Goal: Check status: Check status

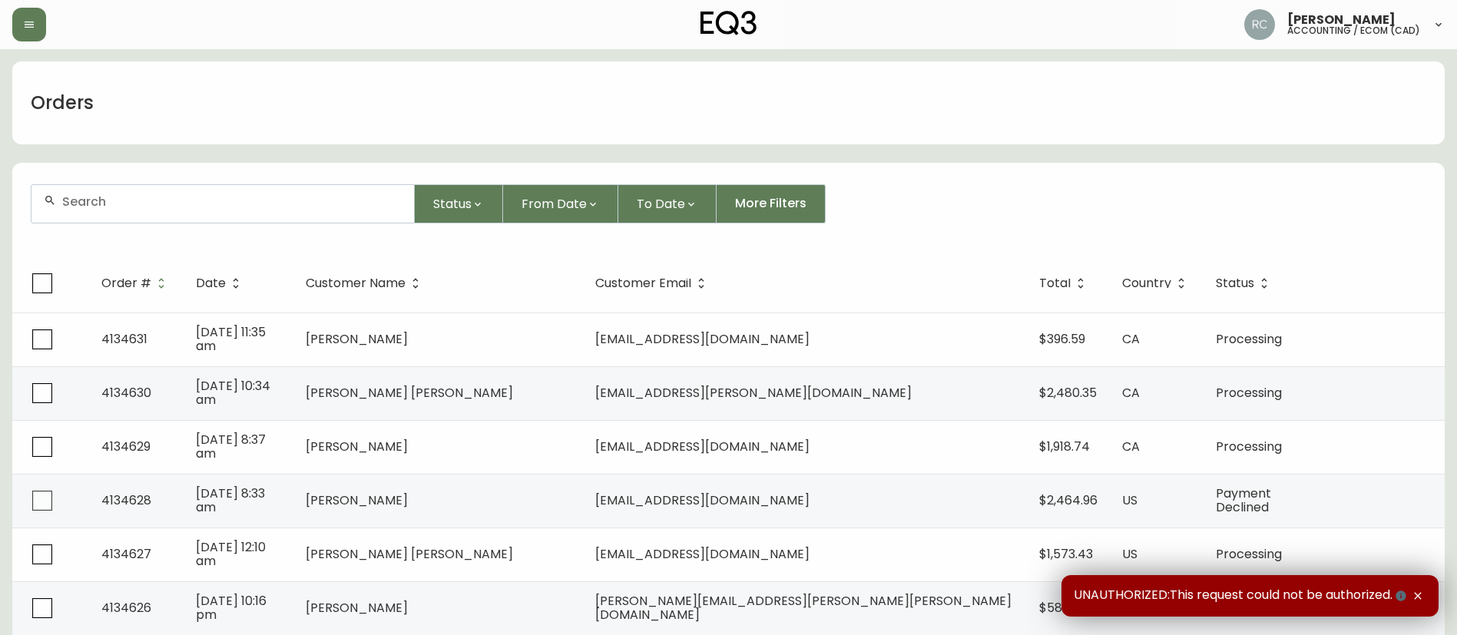
click at [292, 93] on div "Orders" at bounding box center [728, 102] width 1432 height 83
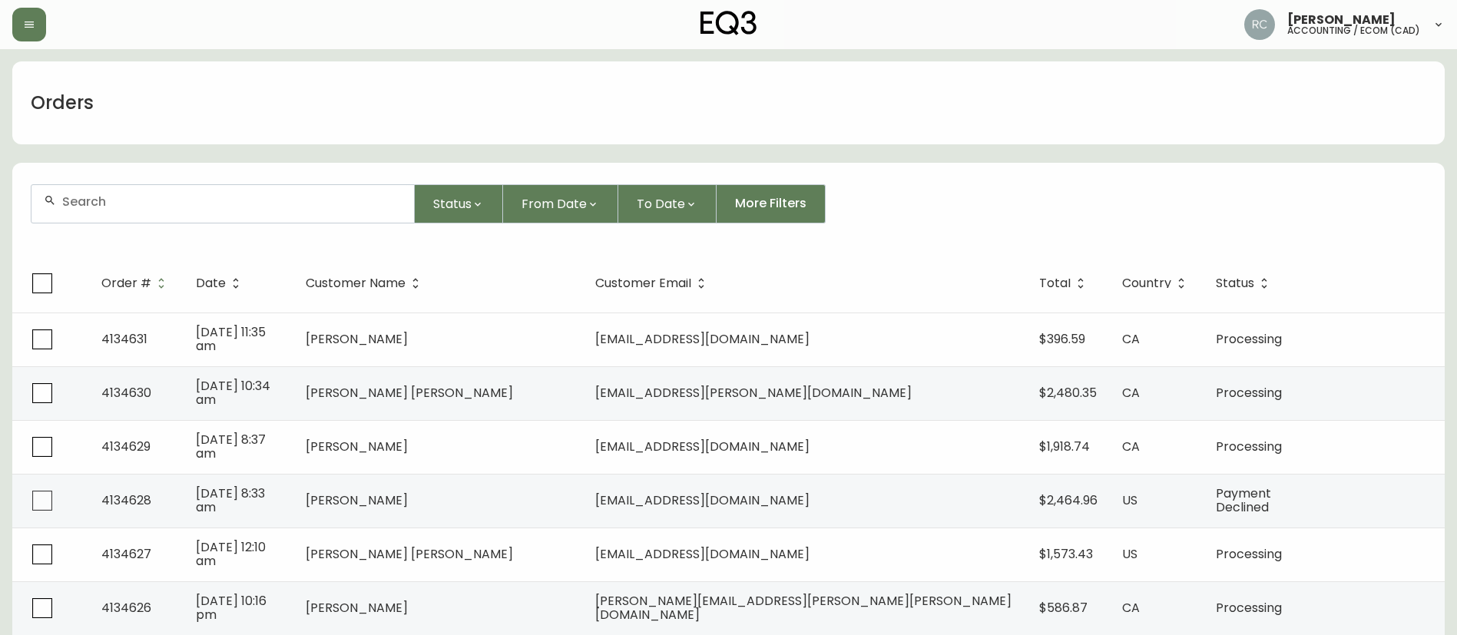
click at [475, 119] on div "Orders" at bounding box center [728, 102] width 1432 height 83
click at [445, 63] on div "Orders" at bounding box center [728, 102] width 1432 height 83
click at [428, 104] on div "Orders" at bounding box center [728, 102] width 1432 height 83
click at [896, 181] on form "Status From Date To Date More Filters" at bounding box center [728, 210] width 1432 height 88
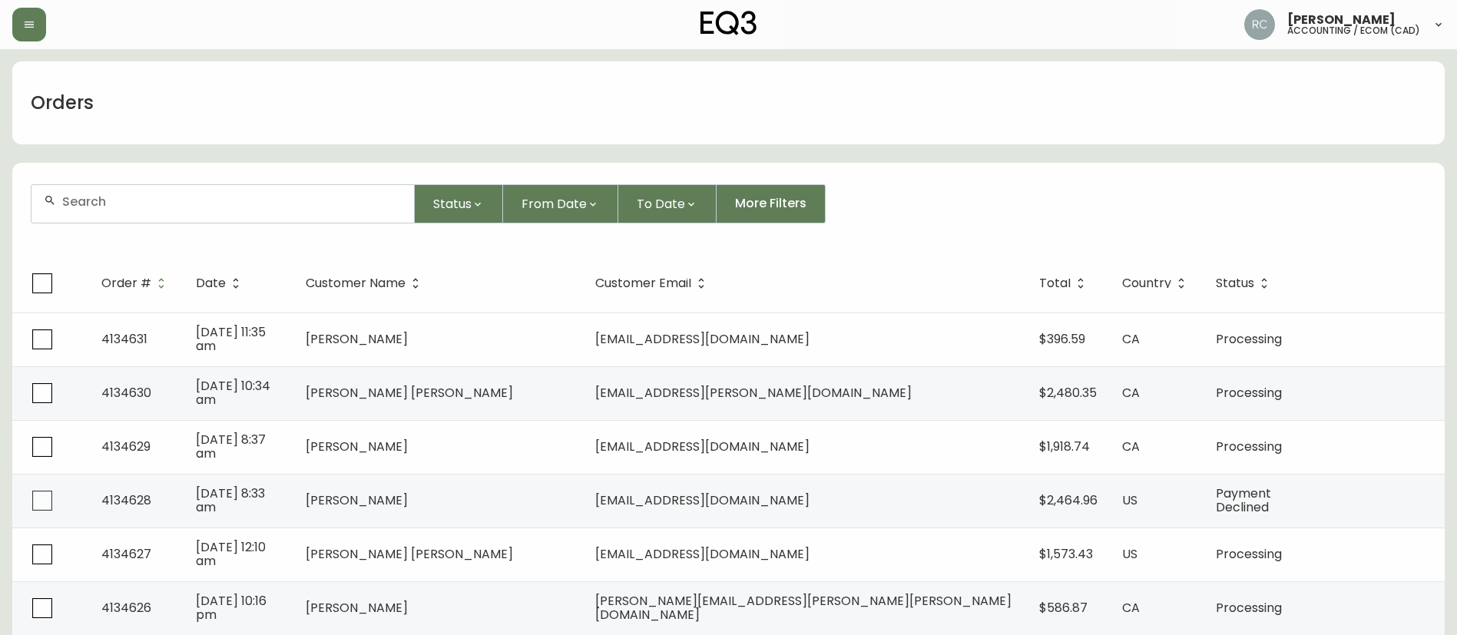
click at [899, 184] on div "Status From Date To Date More Filters" at bounding box center [729, 203] width 1396 height 39
click at [949, 190] on div "Status From Date To Date More Filters" at bounding box center [729, 203] width 1396 height 39
click at [884, 187] on div "Status From Date To Date More Filters" at bounding box center [729, 203] width 1396 height 39
click at [989, 179] on form "Status From Date To Date More Filters" at bounding box center [728, 210] width 1432 height 88
click at [947, 214] on div "Status From Date To Date More Filters" at bounding box center [729, 203] width 1396 height 39
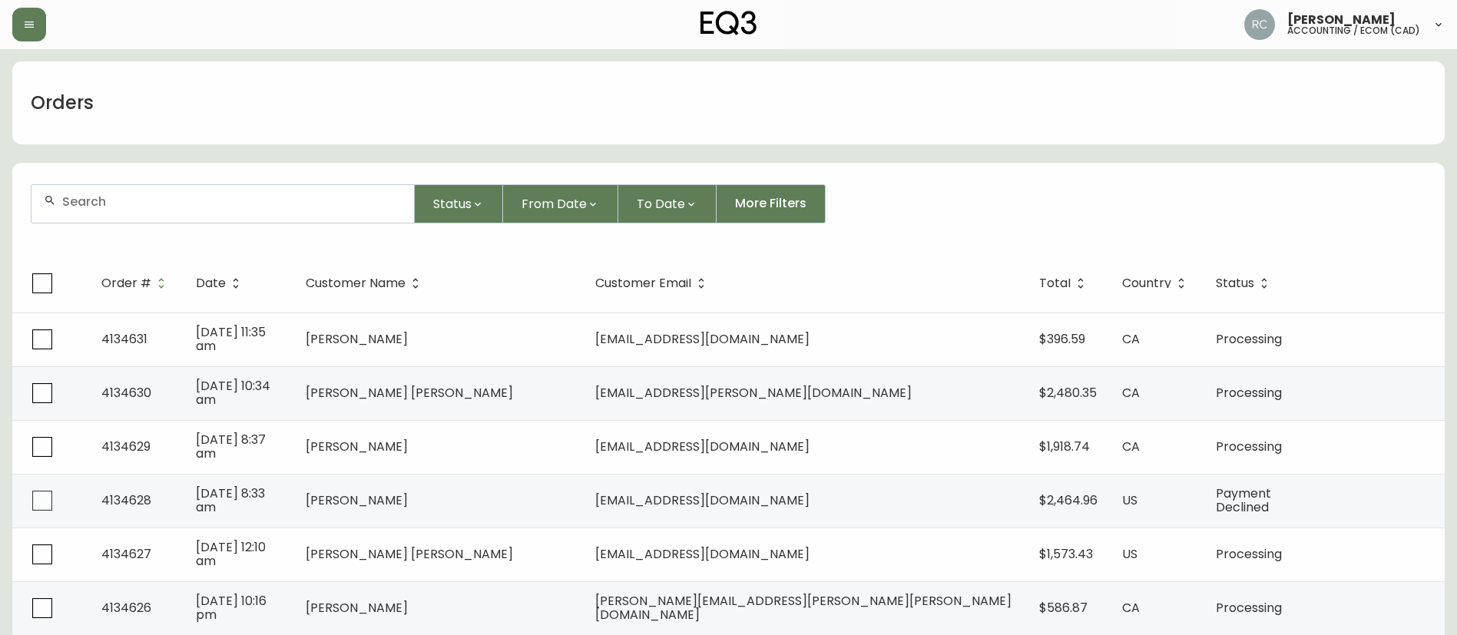
click at [854, 170] on form "Status From Date To Date More Filters" at bounding box center [728, 210] width 1432 height 88
click at [894, 167] on form "Status From Date To Date More Filters" at bounding box center [728, 210] width 1432 height 88
drag, startPoint x: 898, startPoint y: 187, endPoint x: 893, endPoint y: 210, distance: 23.7
click at [898, 187] on div "Status From Date To Date More Filters" at bounding box center [729, 203] width 1396 height 39
click at [886, 224] on form "Status From Date To Date More Filters" at bounding box center [728, 210] width 1432 height 88
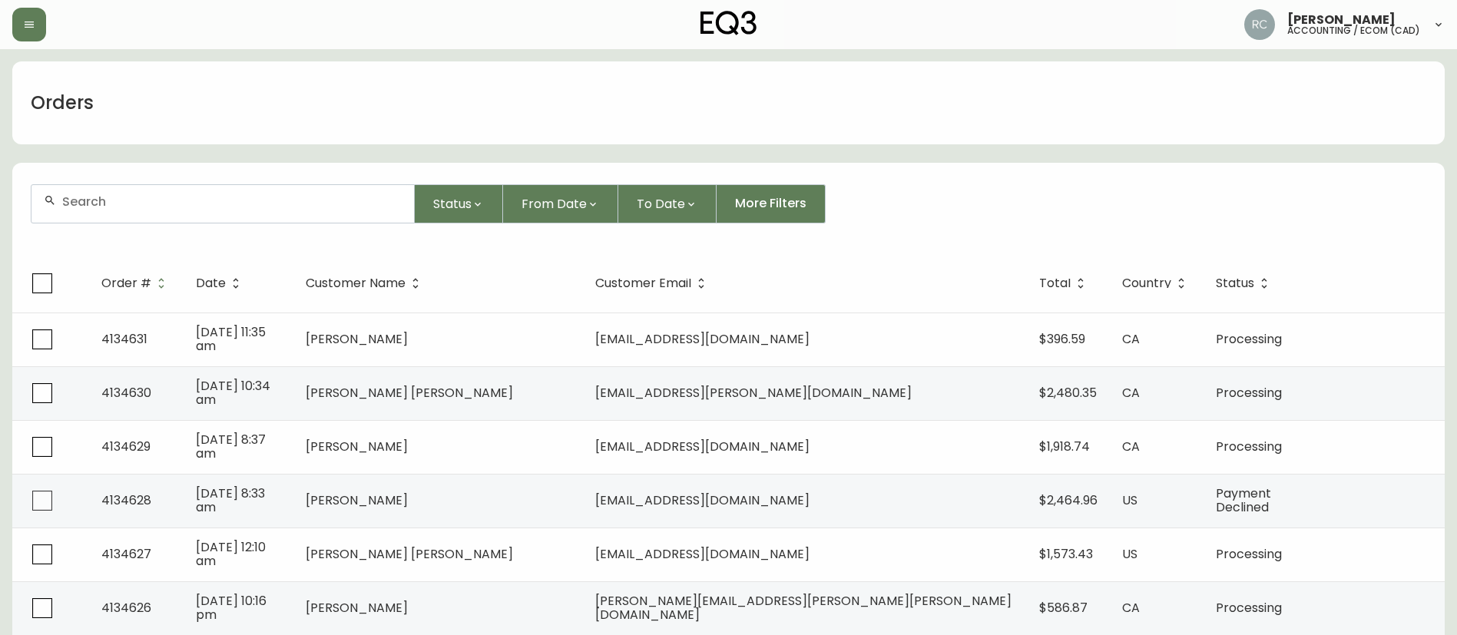
click at [926, 208] on div "Status From Date To Date More Filters" at bounding box center [729, 203] width 1396 height 39
click at [599, 98] on div "Orders" at bounding box center [728, 102] width 1432 height 83
click at [598, 98] on div "Orders" at bounding box center [728, 102] width 1432 height 83
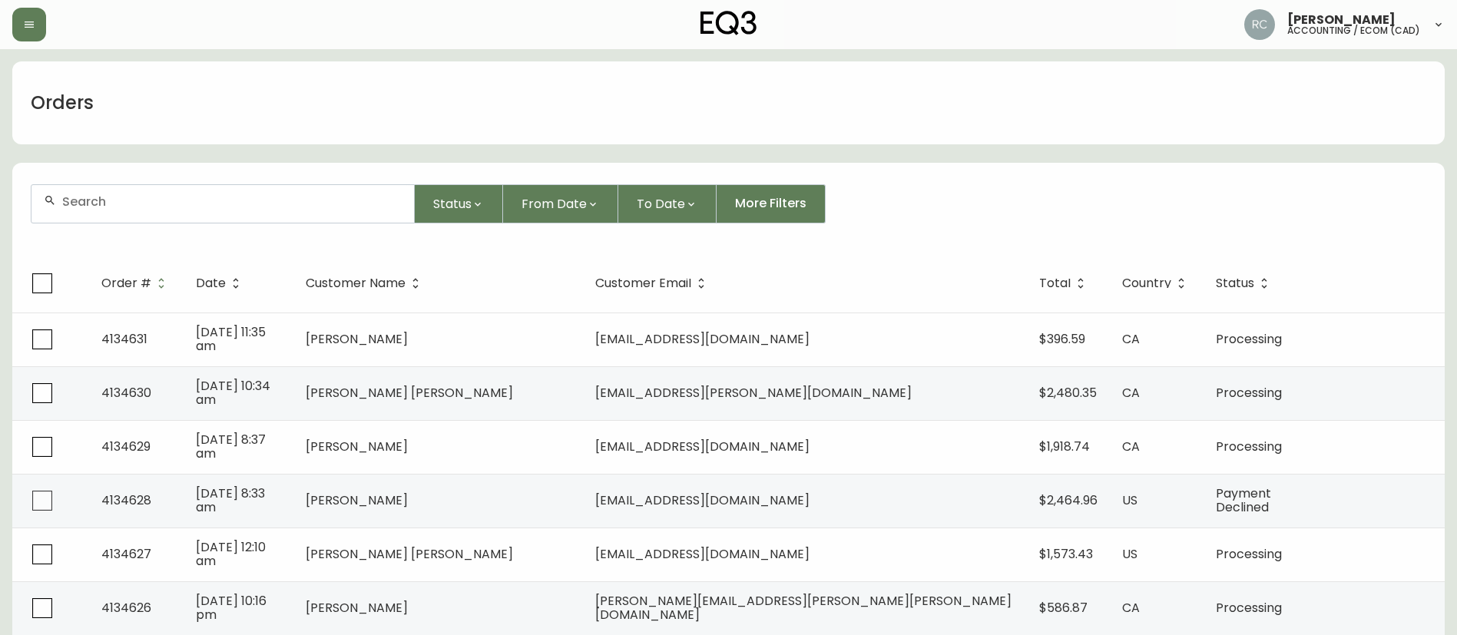
click at [593, 141] on div "Orders" at bounding box center [728, 102] width 1432 height 83
click at [628, 108] on div "Orders" at bounding box center [728, 102] width 1432 height 83
click at [866, 171] on form "Status From Date To Date More Filters" at bounding box center [728, 210] width 1432 height 88
click at [922, 194] on div "Status From Date To Date More Filters" at bounding box center [729, 203] width 1396 height 39
click at [795, 124] on div "Orders" at bounding box center [728, 102] width 1432 height 83
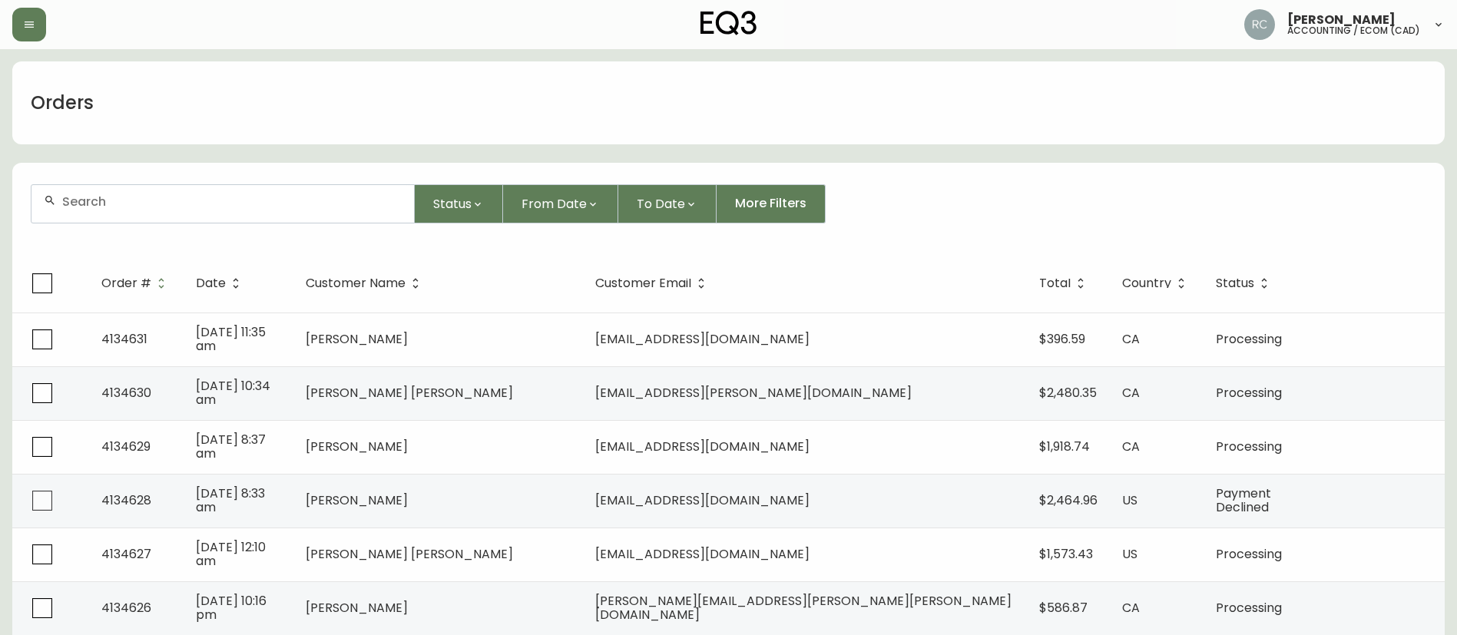
click at [538, 88] on div "Orders" at bounding box center [728, 102] width 1432 height 83
click at [489, 203] on button "Status" at bounding box center [459, 203] width 88 height 39
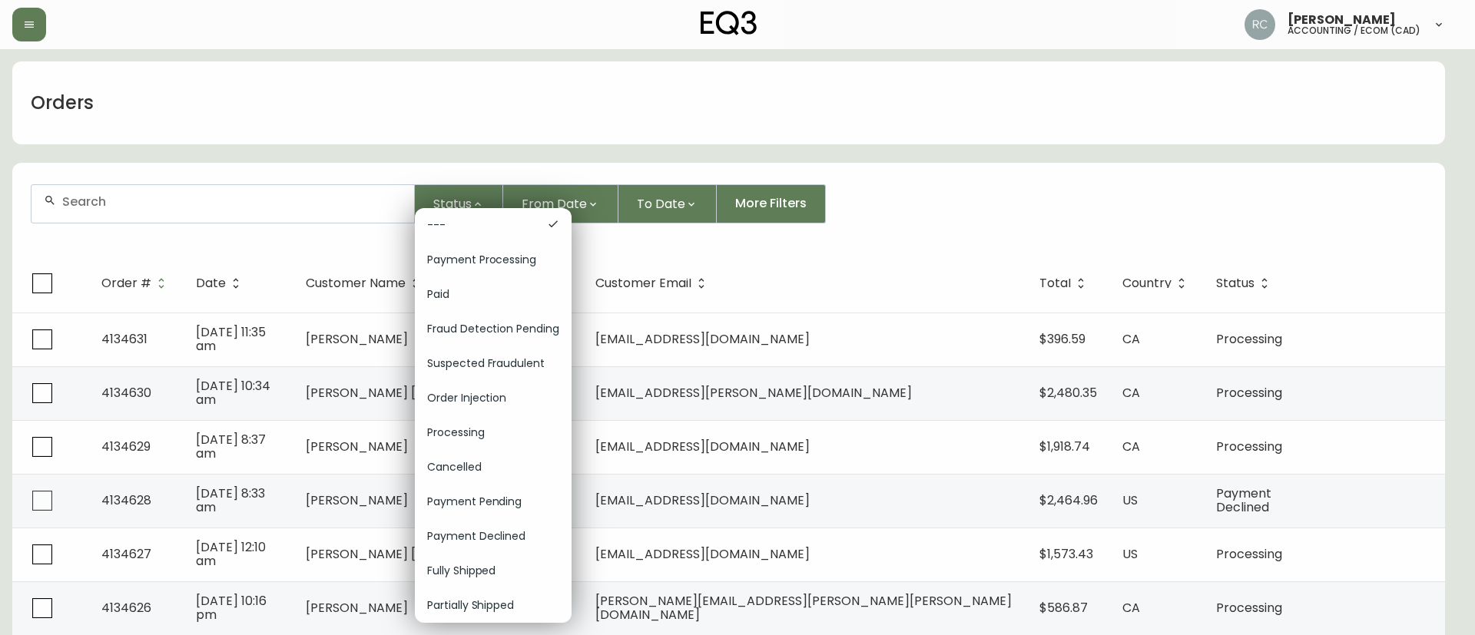
click at [498, 328] on span "Fraud Detection Pending" at bounding box center [493, 329] width 132 height 16
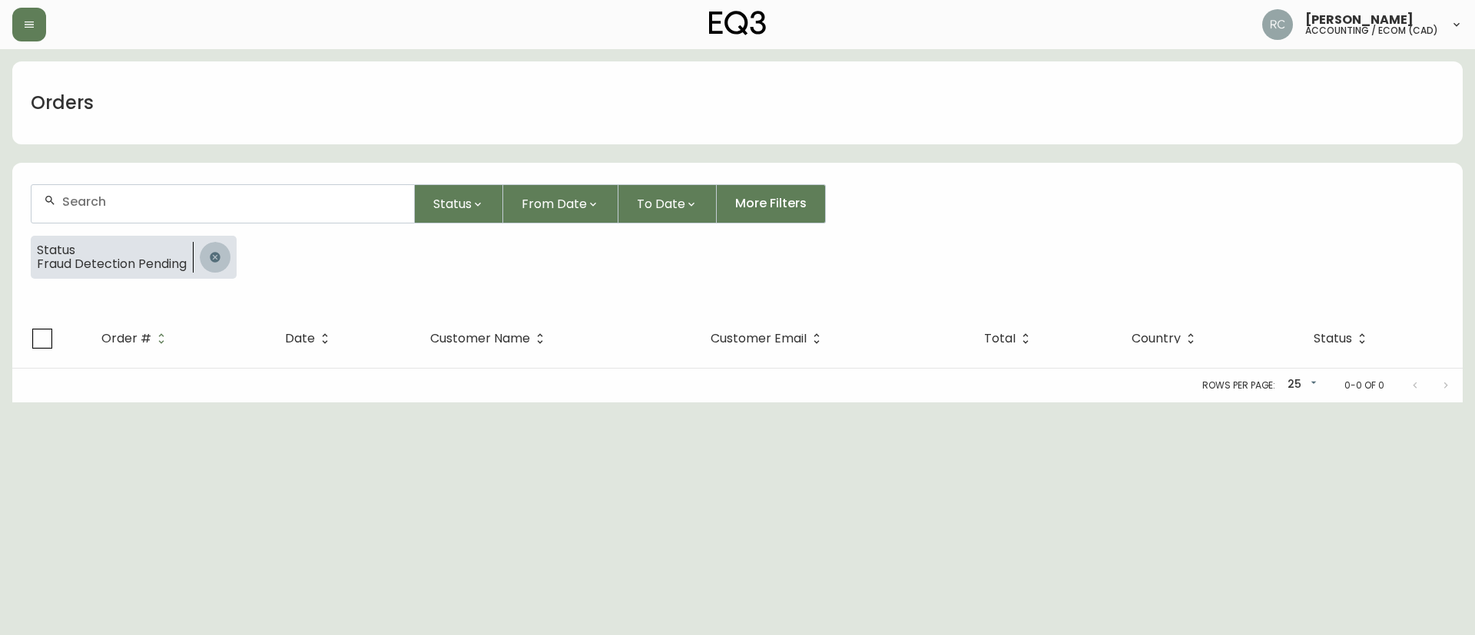
click at [220, 257] on icon "button" at bounding box center [215, 257] width 10 height 10
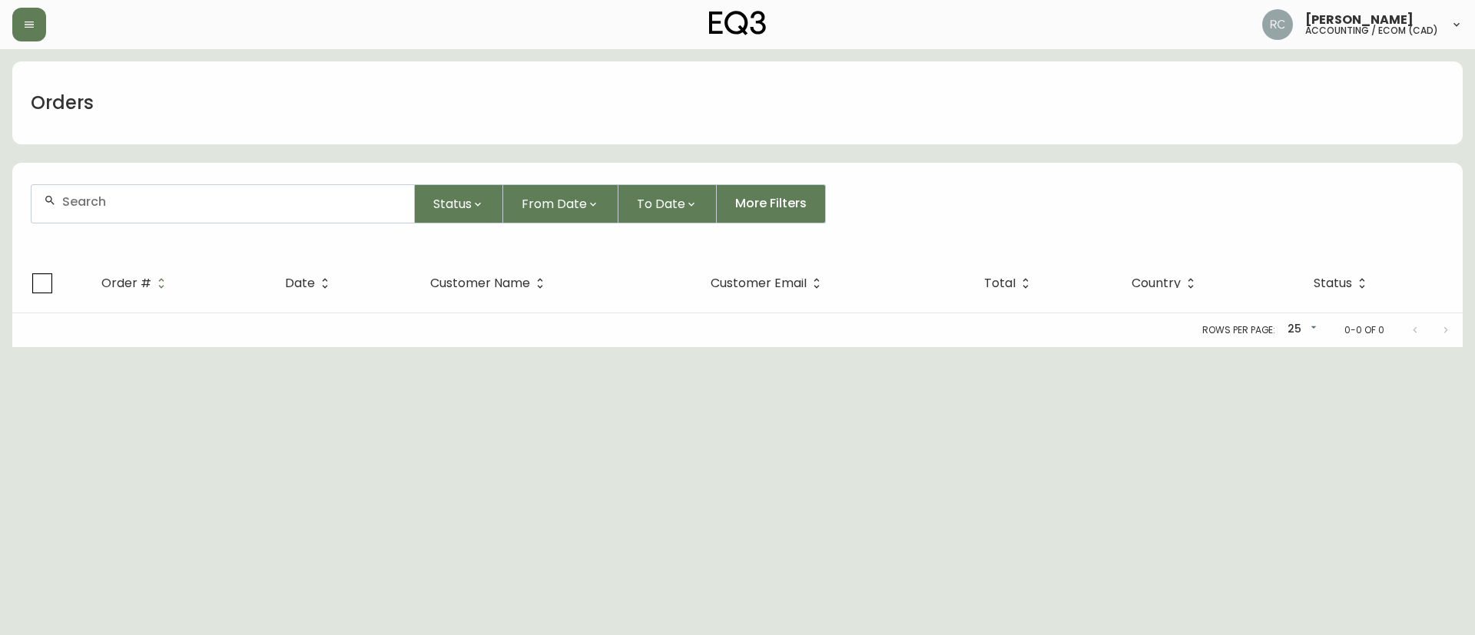
click at [417, 113] on div "Orders" at bounding box center [737, 102] width 1450 height 83
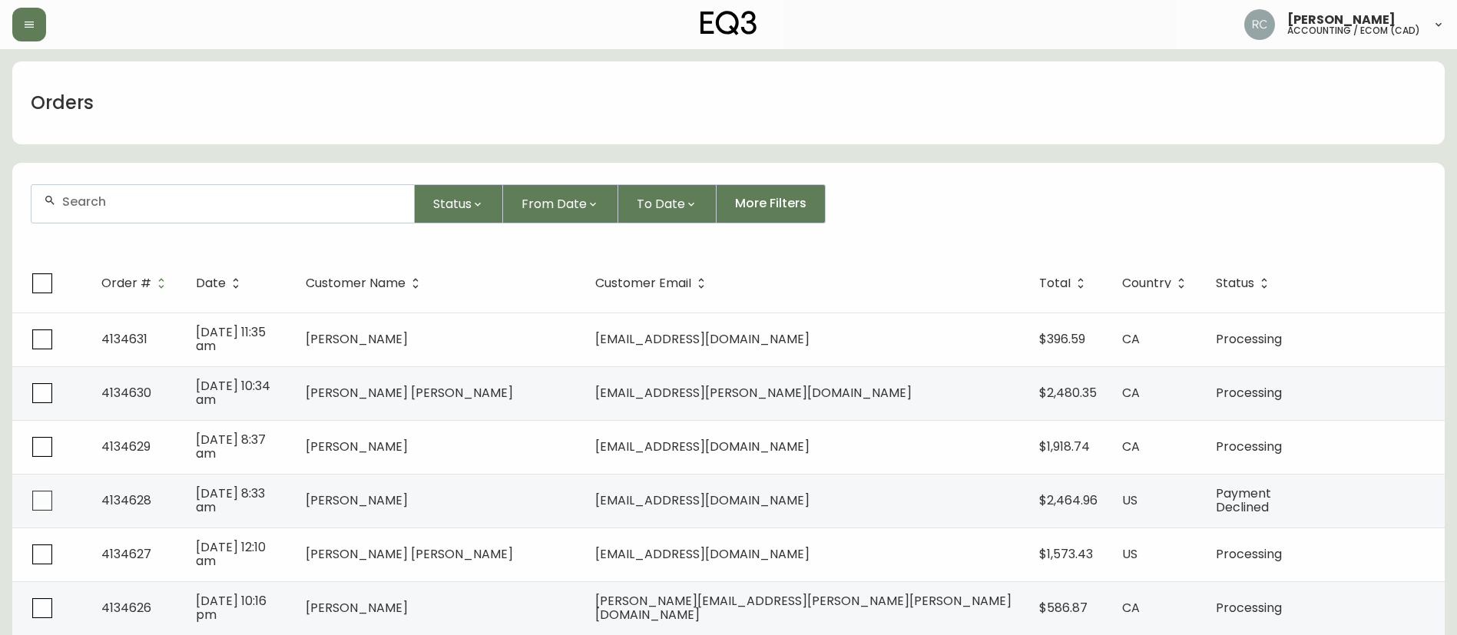
click at [417, 113] on div "Orders" at bounding box center [728, 102] width 1432 height 83
